Goal: Navigation & Orientation: Find specific page/section

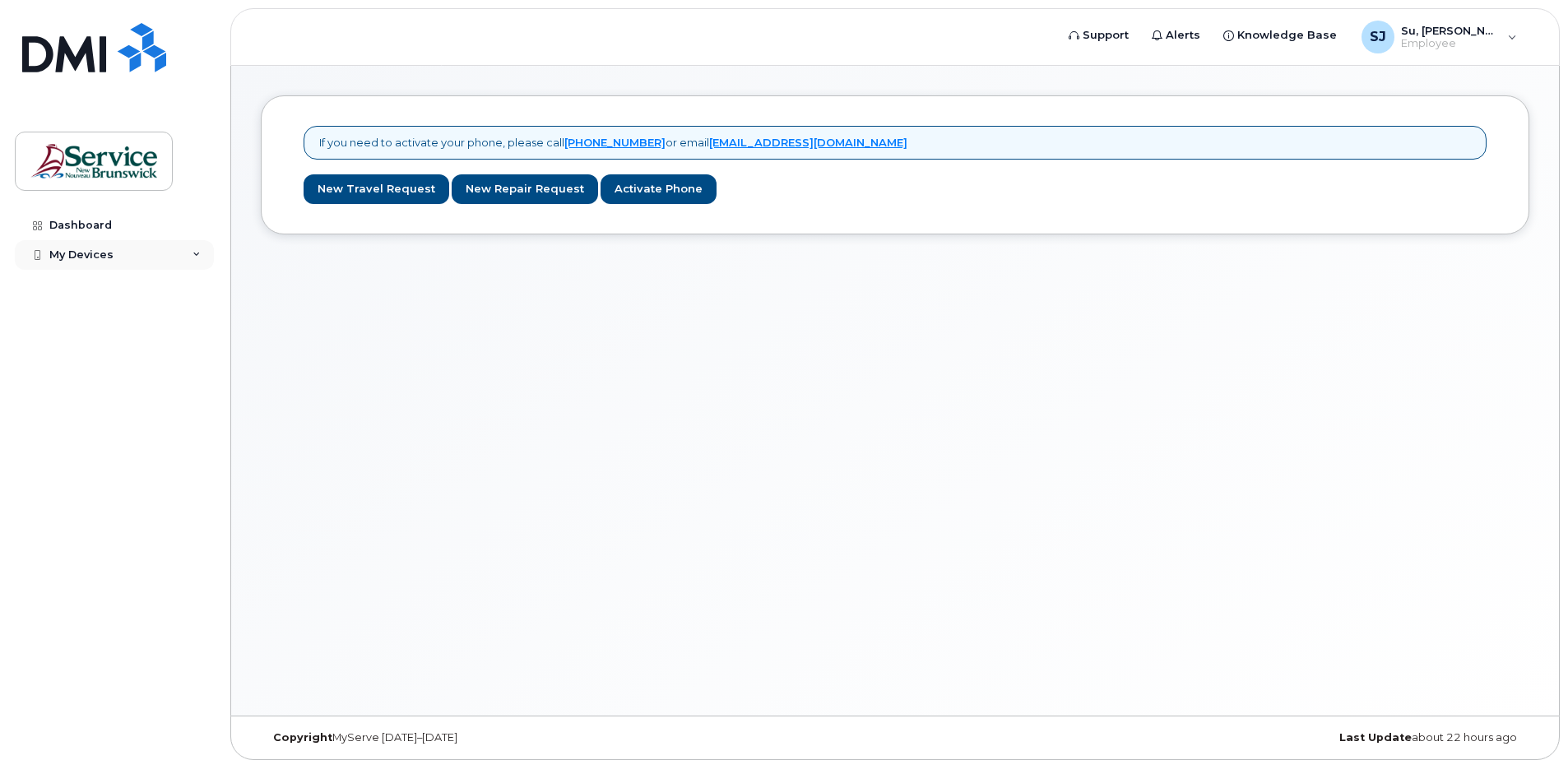
click at [123, 252] on div "My Devices" at bounding box center [114, 255] width 199 height 30
click at [107, 228] on div "Dashboard" at bounding box center [81, 225] width 62 height 13
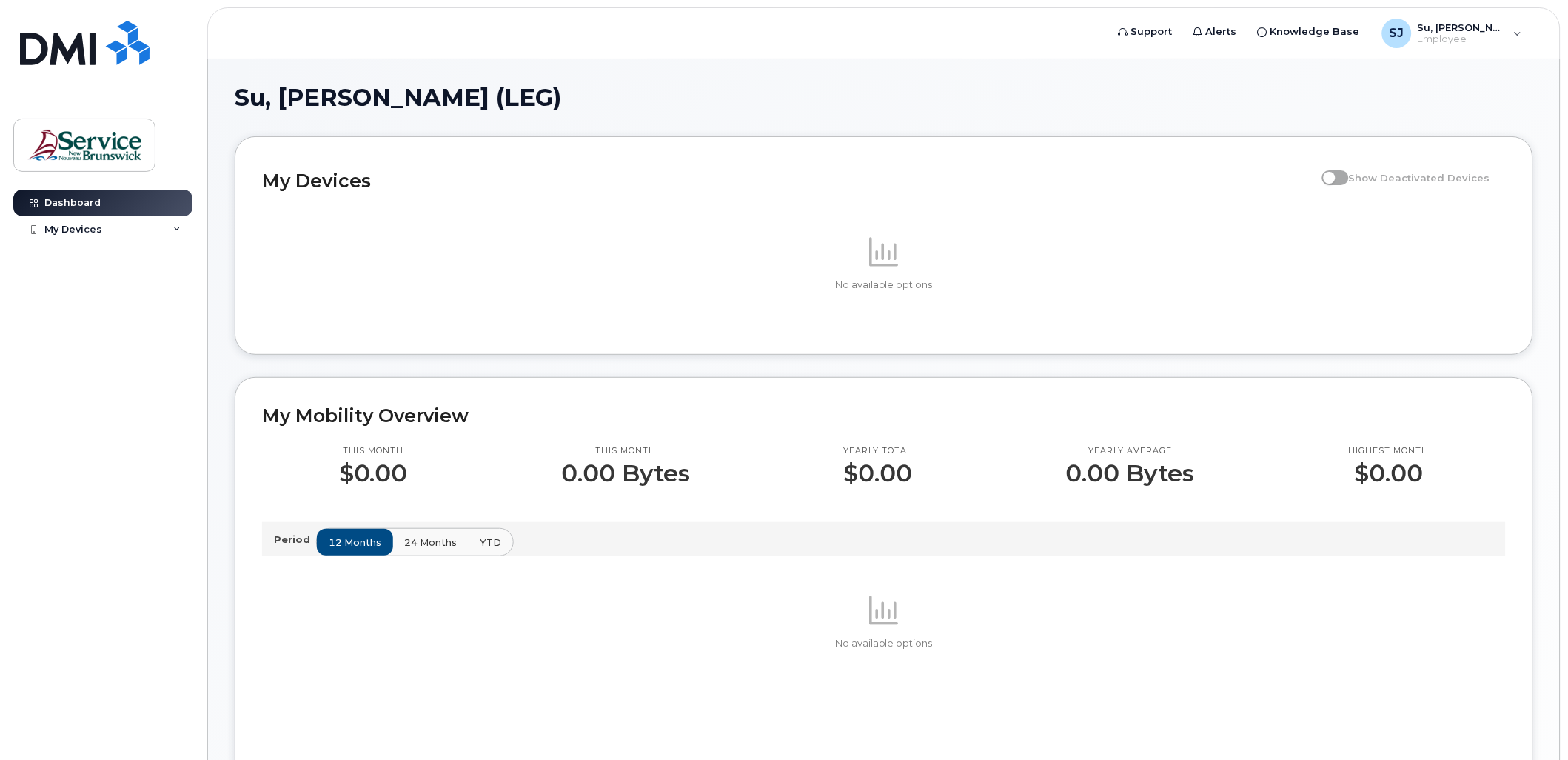
click at [160, 305] on div "Dashboard My Devices Add Device" at bounding box center [104, 463] width 183 height 548
click at [100, 223] on div "My Devices" at bounding box center [103, 229] width 179 height 27
click at [100, 256] on div "Add Device" at bounding box center [80, 256] width 59 height 13
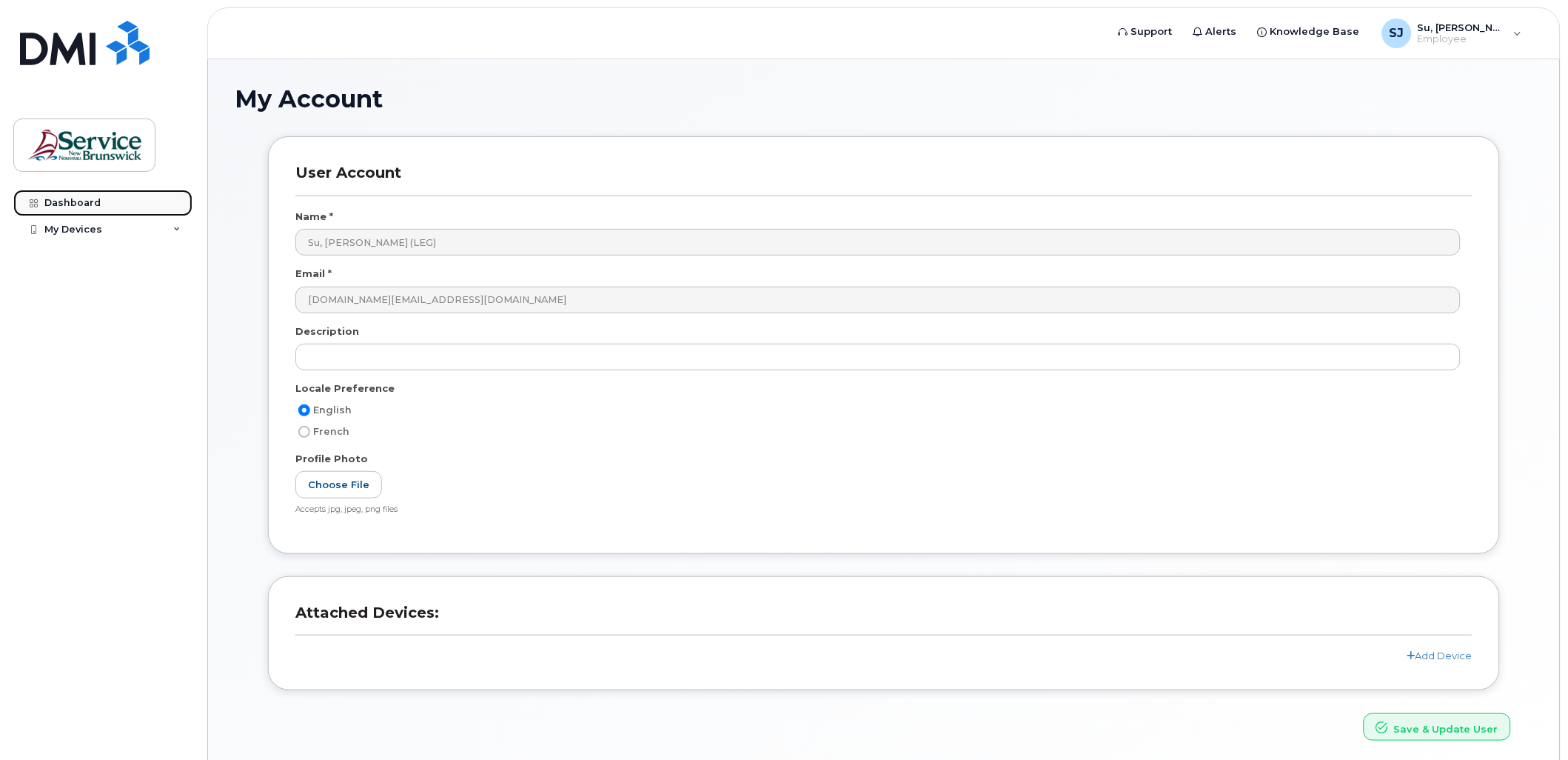
click at [85, 198] on div "Dashboard" at bounding box center [72, 203] width 56 height 12
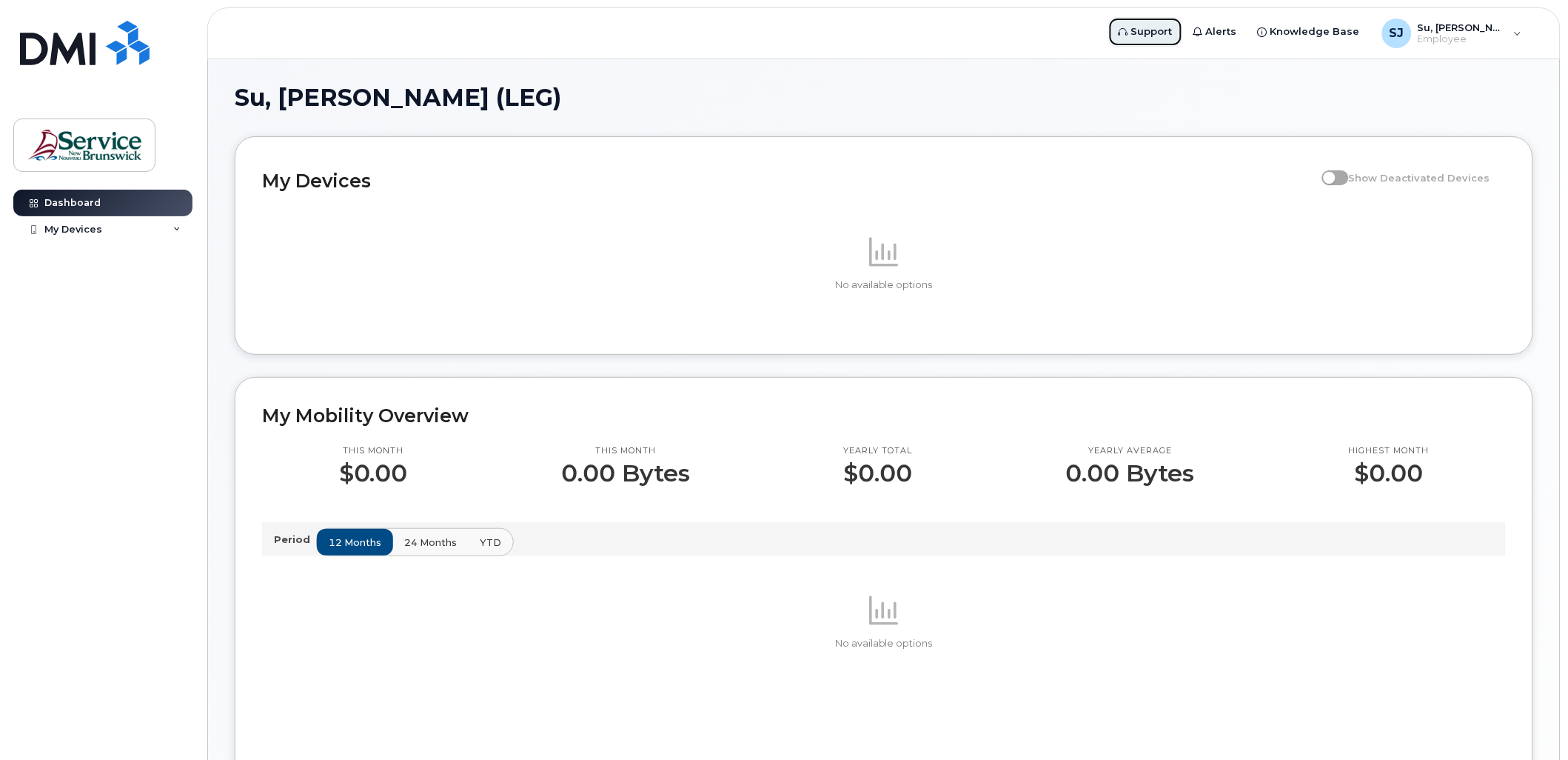
click at [1173, 31] on span "Support" at bounding box center [1152, 31] width 41 height 15
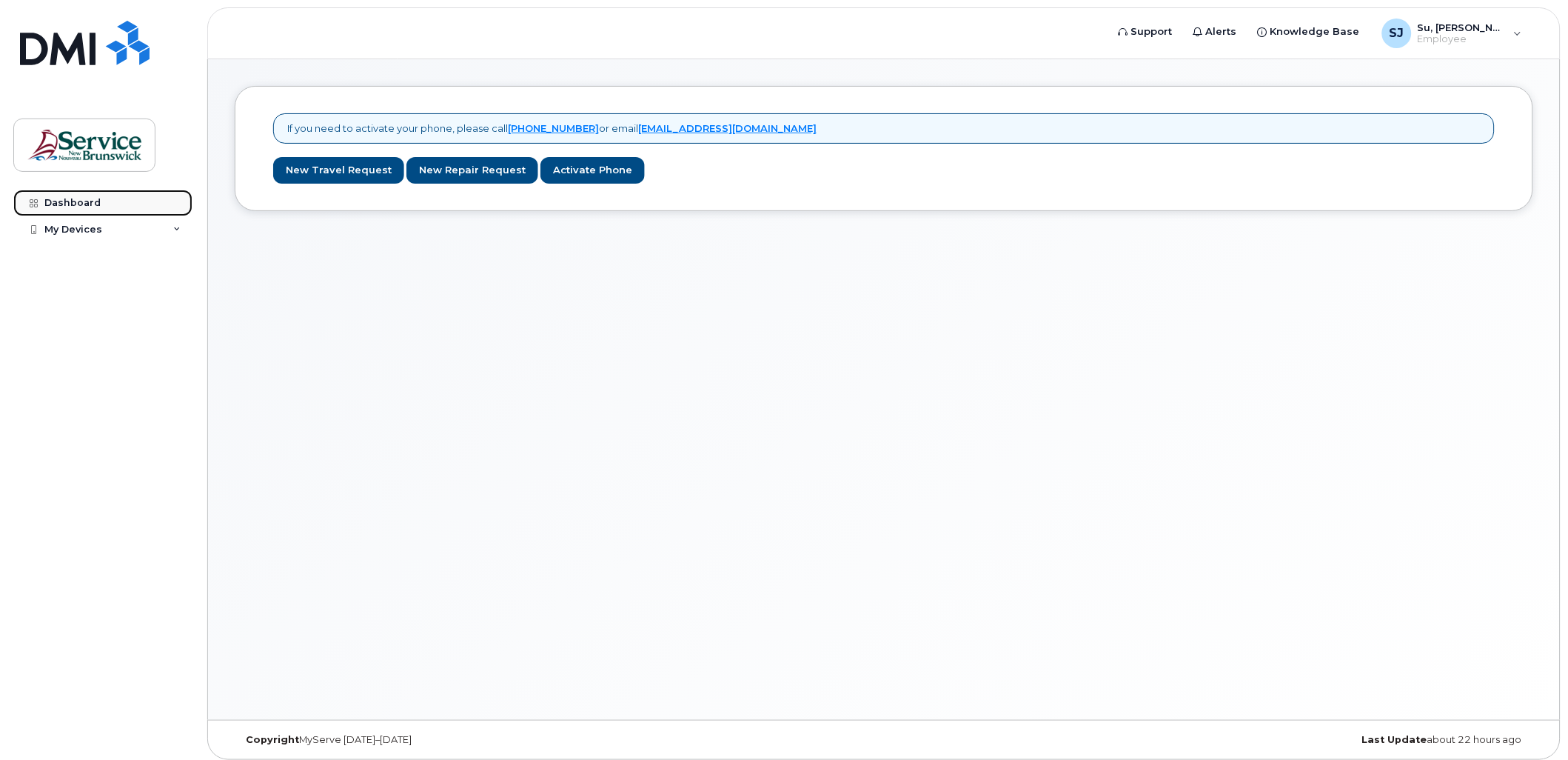
click at [93, 197] on div "Dashboard" at bounding box center [72, 203] width 56 height 12
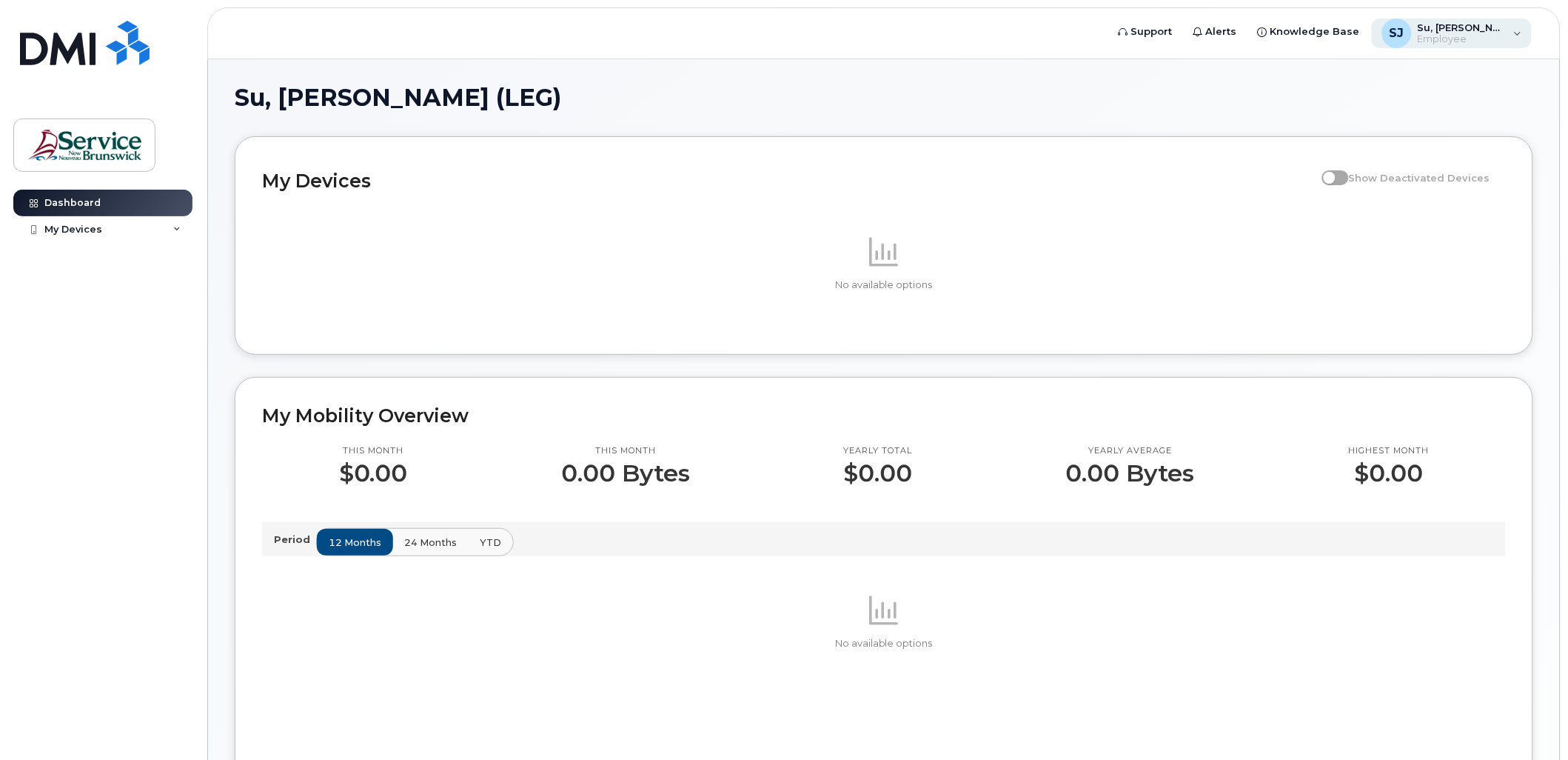
click at [1502, 22] on span "Su, [PERSON_NAME] (LEG)" at bounding box center [1462, 28] width 89 height 12
click at [1173, 105] on h1 "Su, [PERSON_NAME] (LEG)" at bounding box center [880, 97] width 1291 height 23
